Goal: Navigation & Orientation: Understand site structure

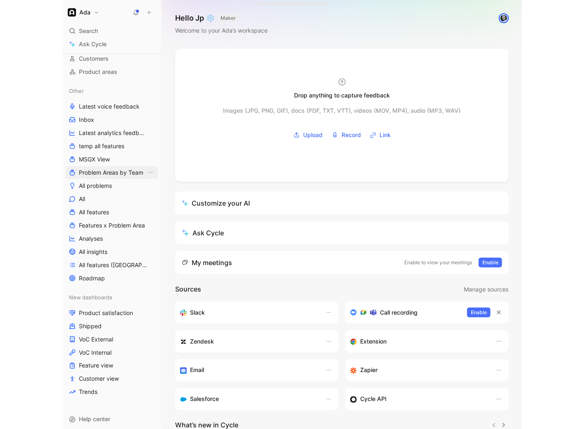
scroll to position [88, 0]
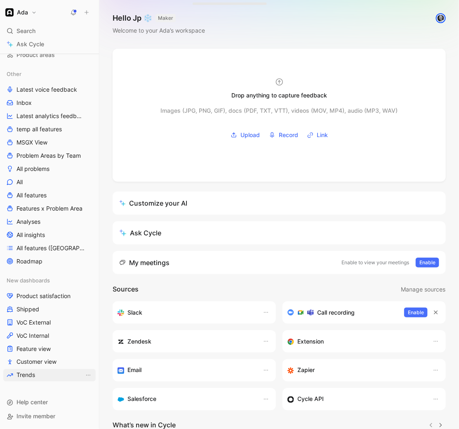
click at [42, 374] on link "Trends" at bounding box center [49, 375] width 92 height 12
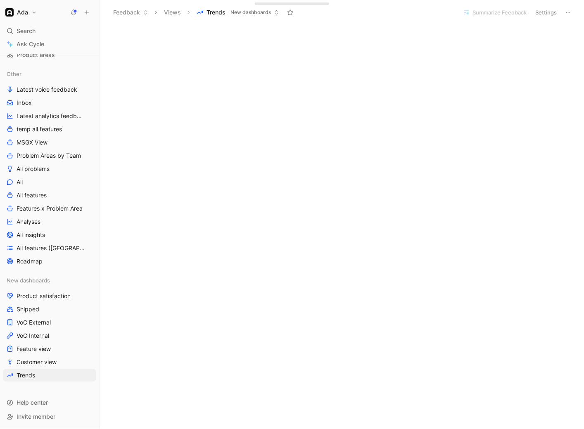
scroll to position [226, 0]
click at [48, 323] on span "VoC External" at bounding box center [34, 322] width 34 height 8
click at [57, 238] on link "All insights" at bounding box center [49, 235] width 92 height 12
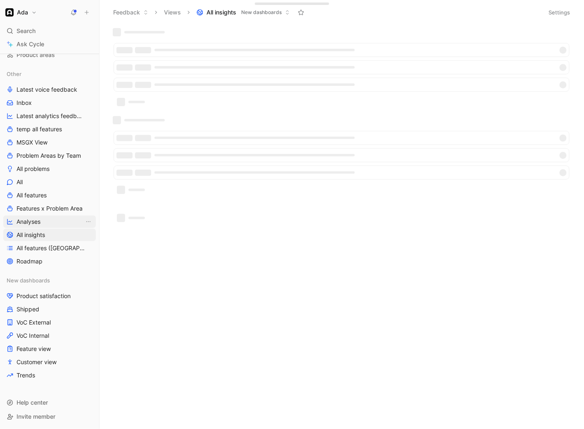
click at [54, 224] on link "Analyses" at bounding box center [49, 222] width 92 height 12
